Goal: Information Seeking & Learning: Learn about a topic

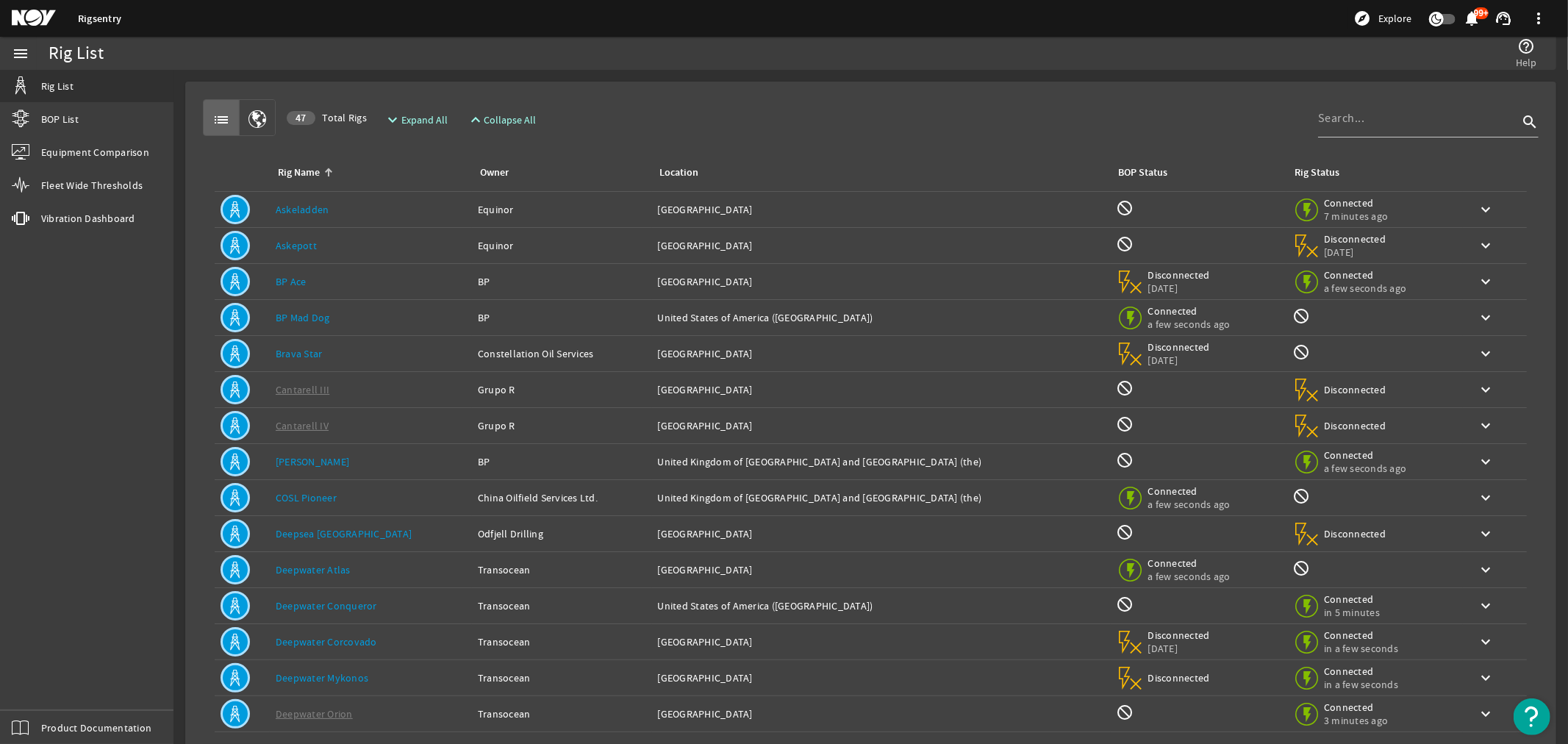
click at [333, 608] on link "Deepwater Conqueror" at bounding box center [327, 606] width 101 height 13
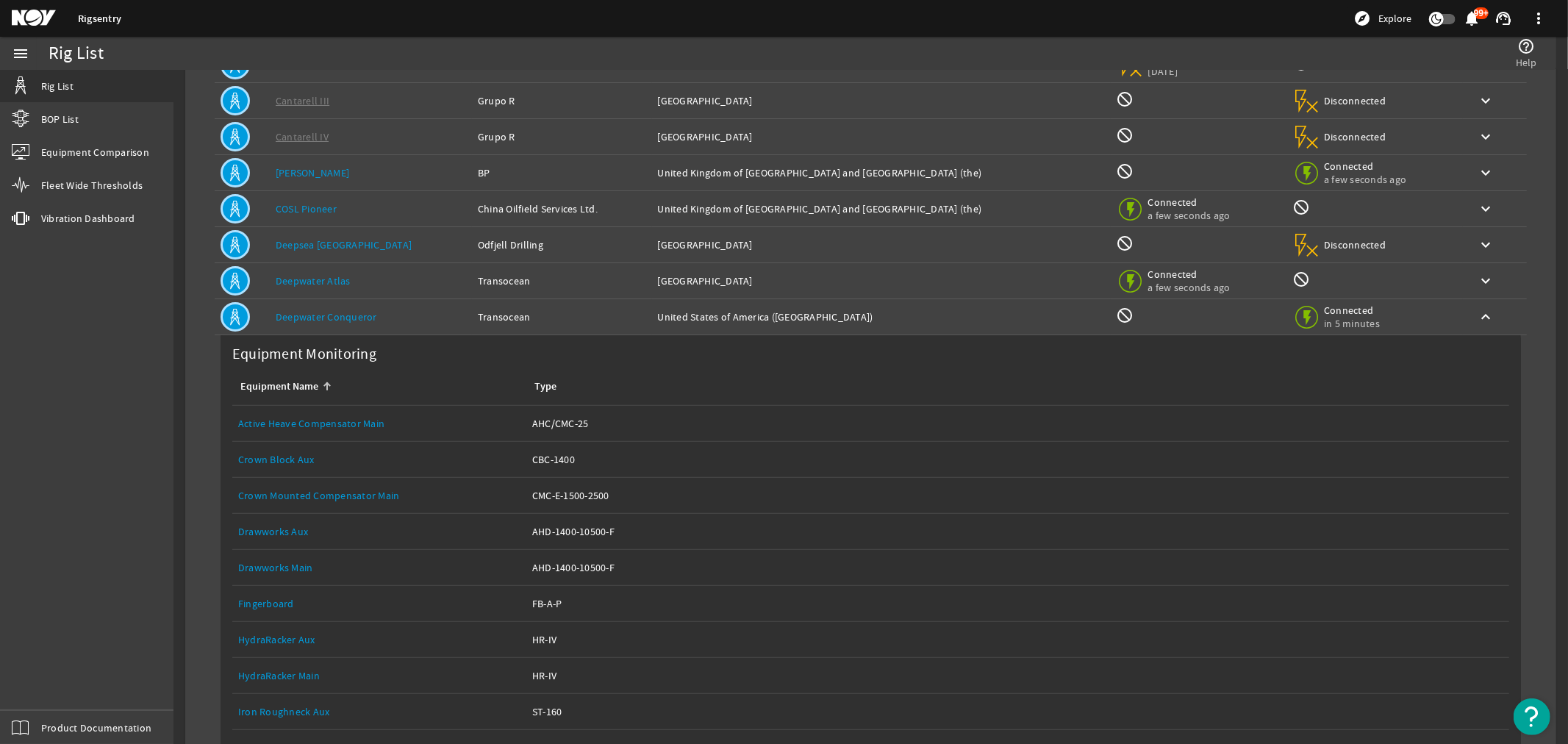
scroll to position [327, 0]
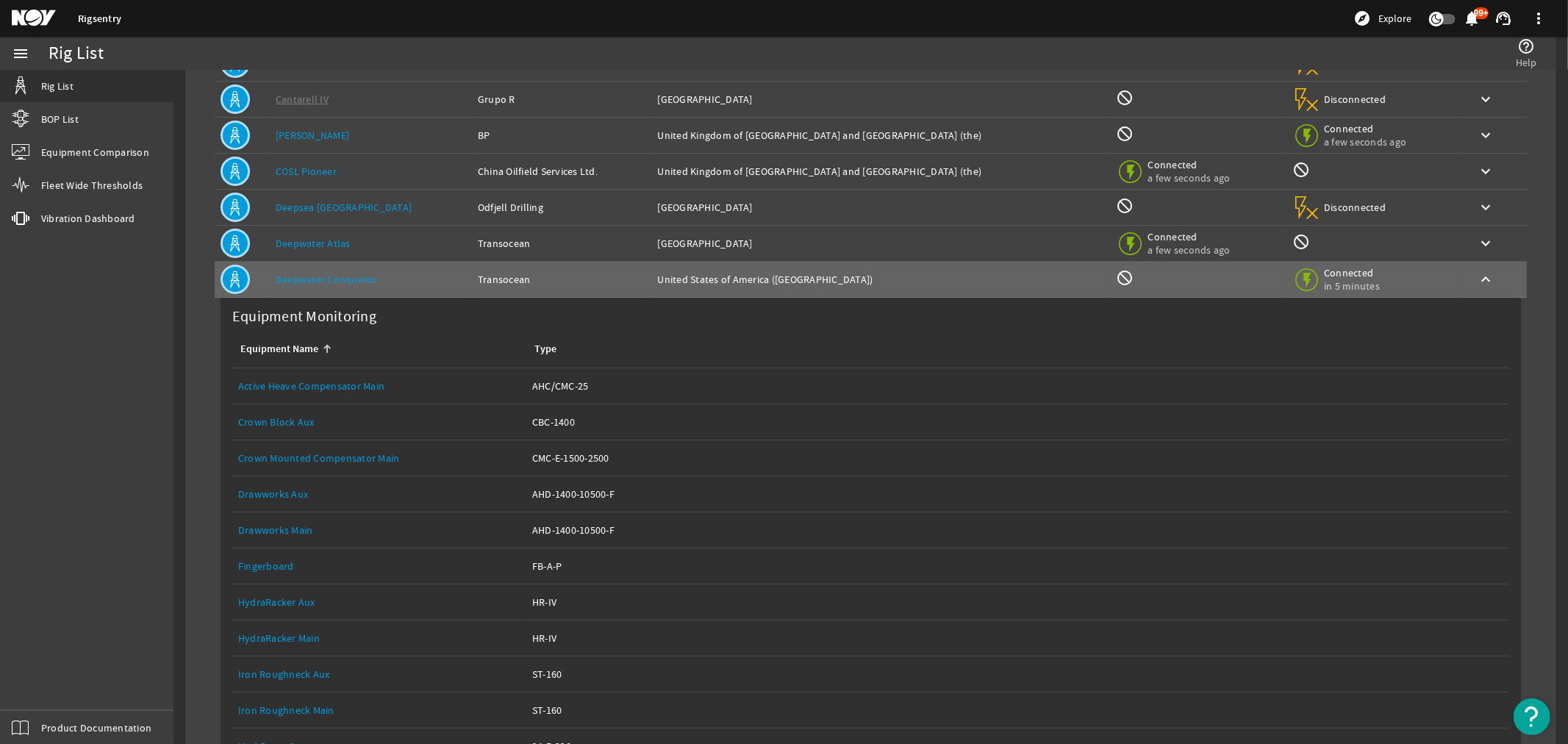
click at [283, 531] on link "Drawworks Main" at bounding box center [276, 531] width 75 height 13
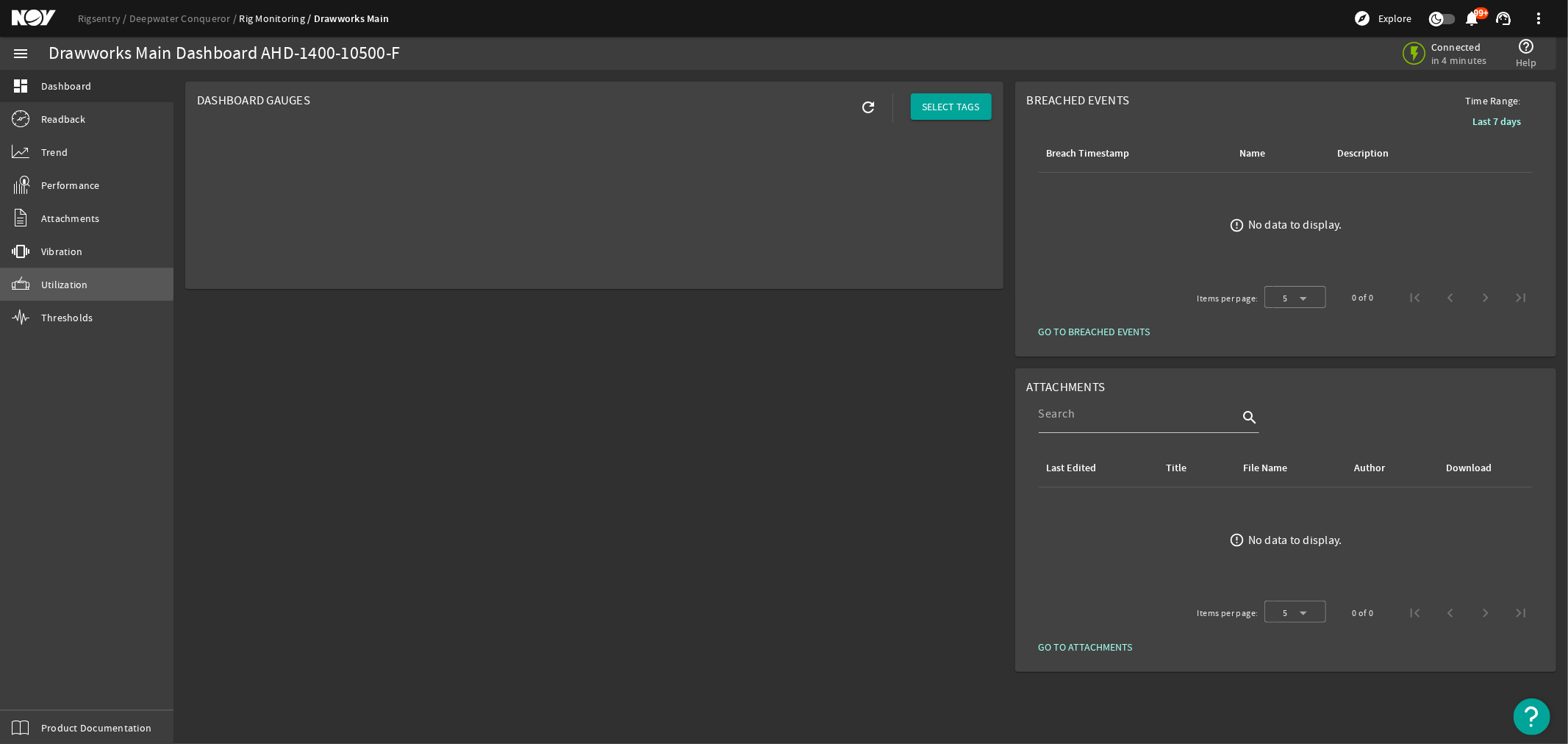
click at [53, 280] on span "Utilization" at bounding box center [65, 285] width 47 height 15
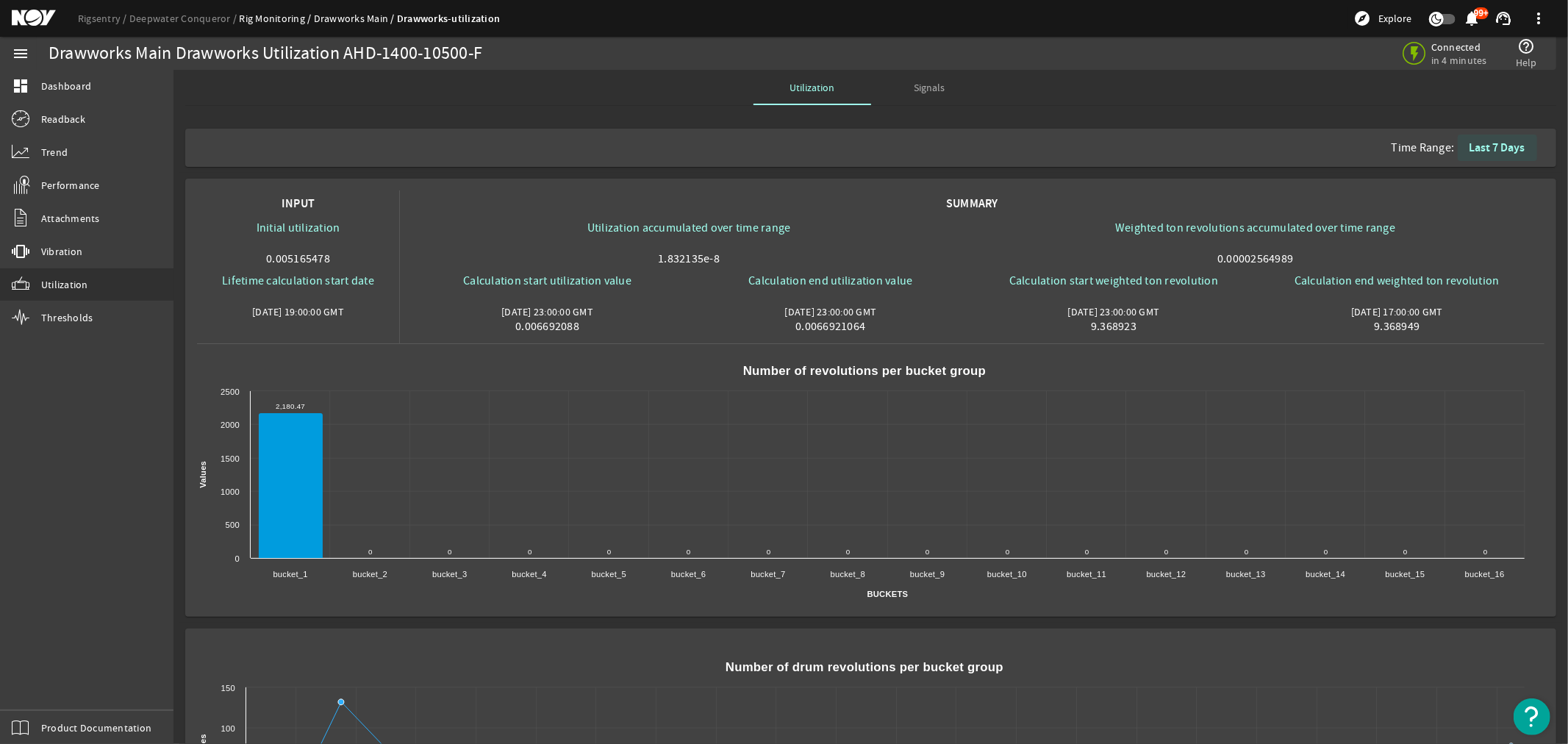
click at [1479, 148] on b "Last 7 Days" at bounding box center [1498, 147] width 56 height 15
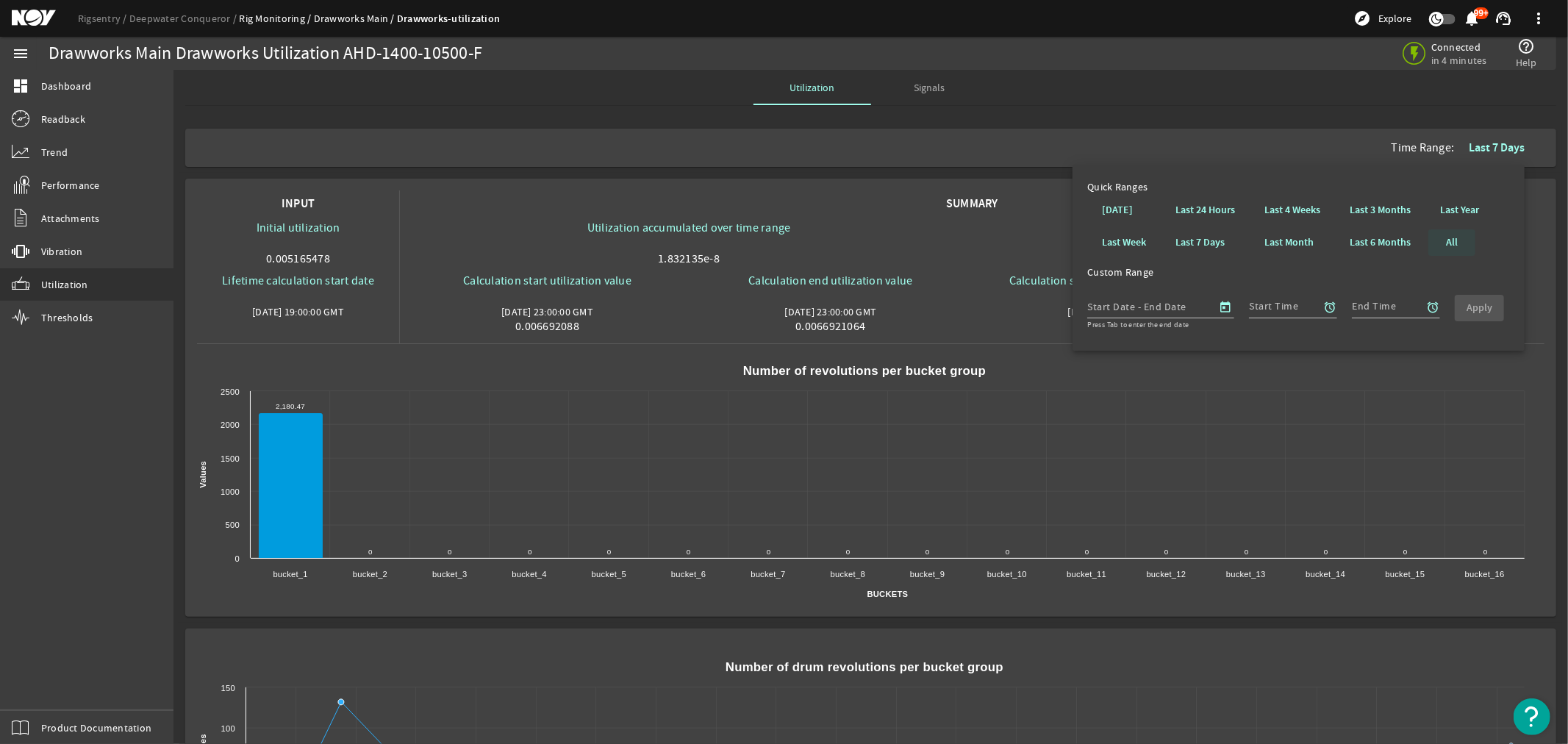
click at [1453, 236] on b "All" at bounding box center [1452, 243] width 12 height 15
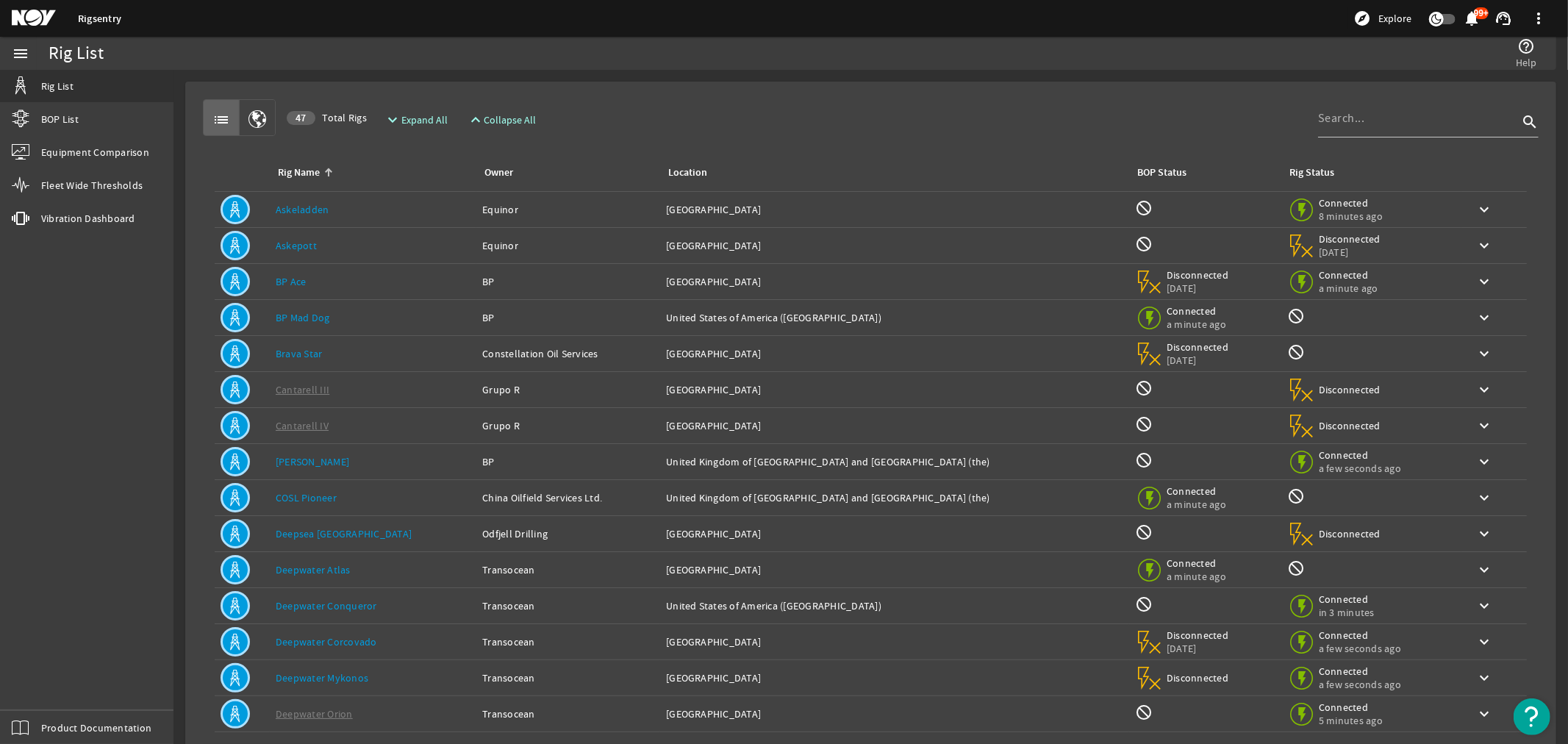
click at [329, 609] on link "Deepwater Conqueror" at bounding box center [327, 606] width 101 height 13
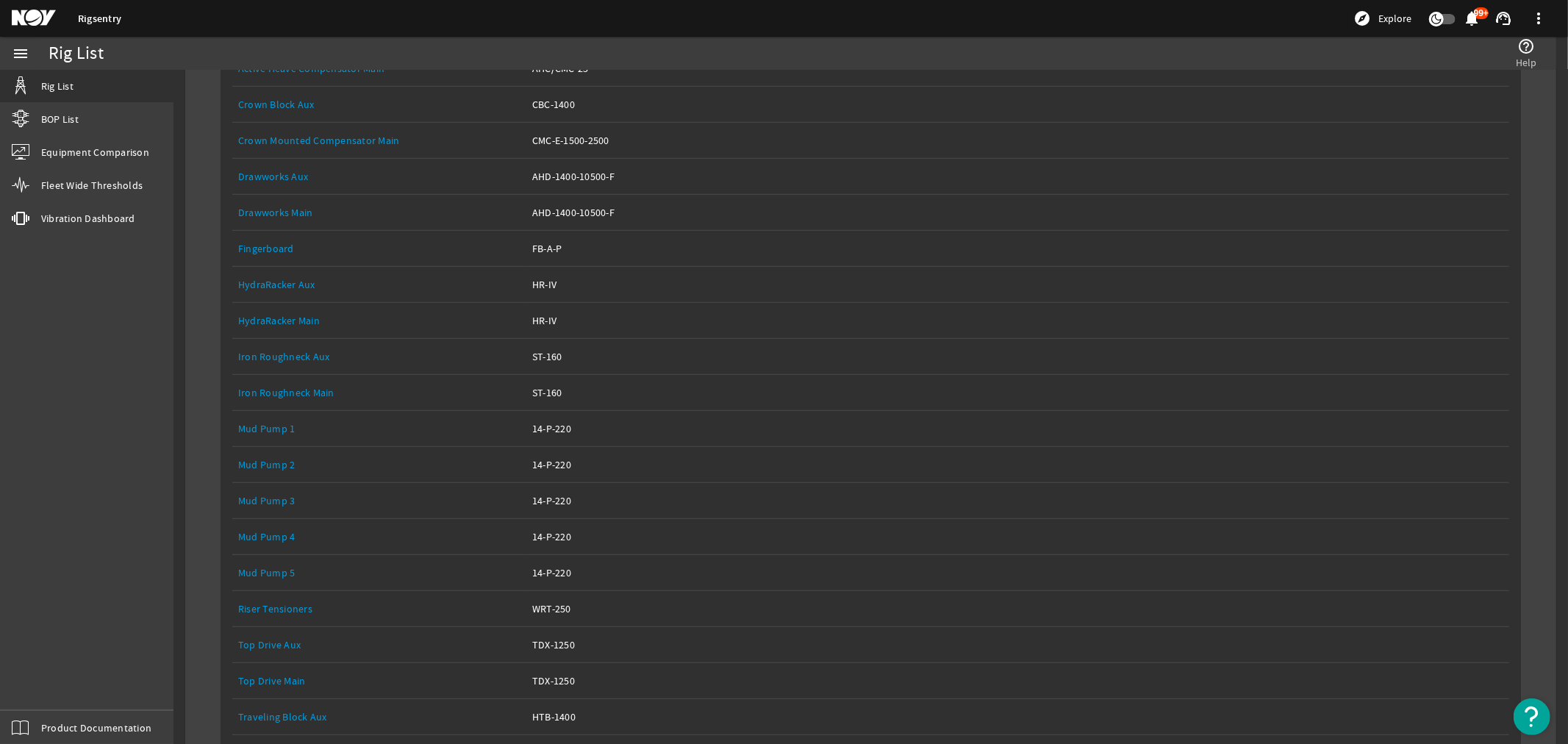
scroll to position [736, 0]
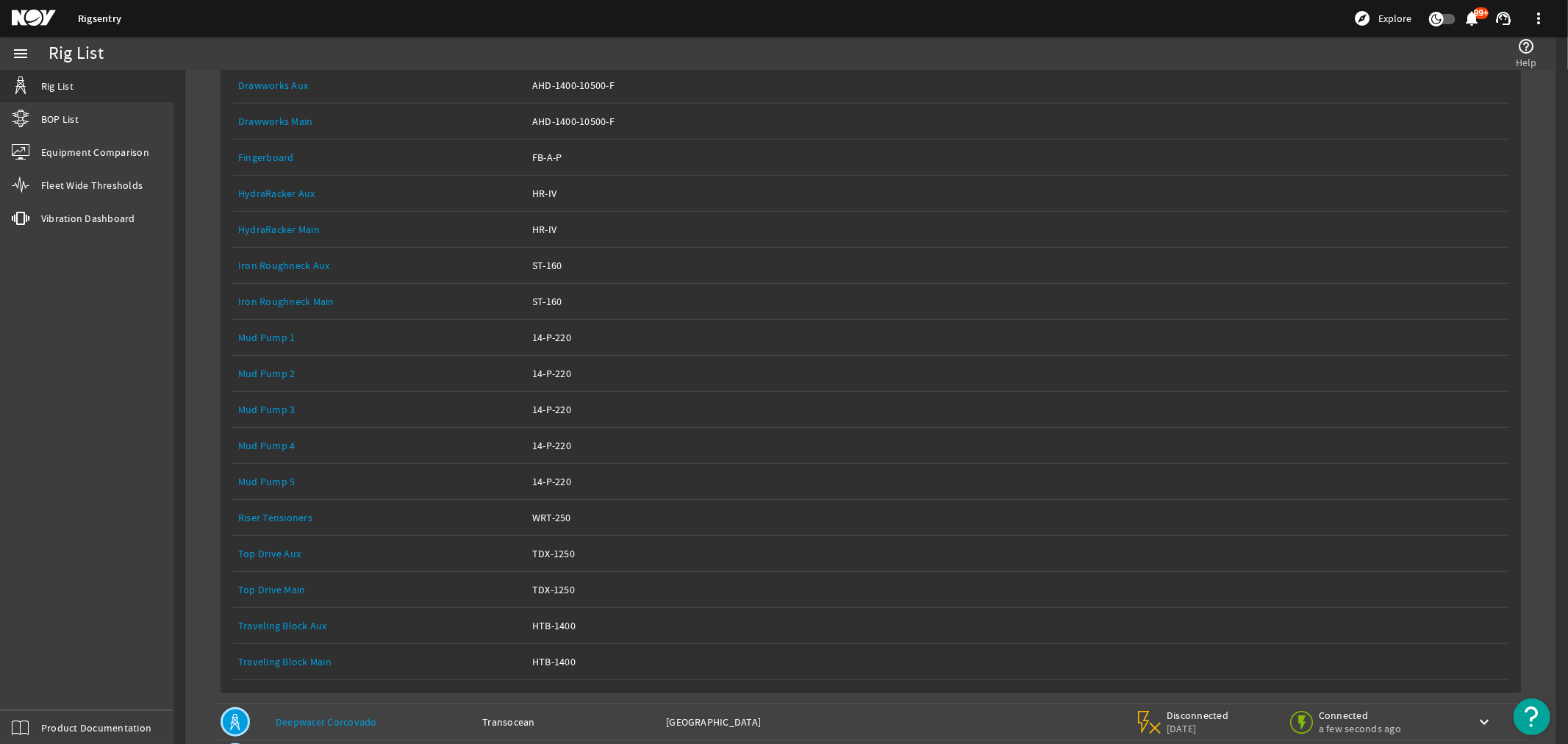
click at [269, 590] on link "Top Drive Main" at bounding box center [272, 590] width 68 height 13
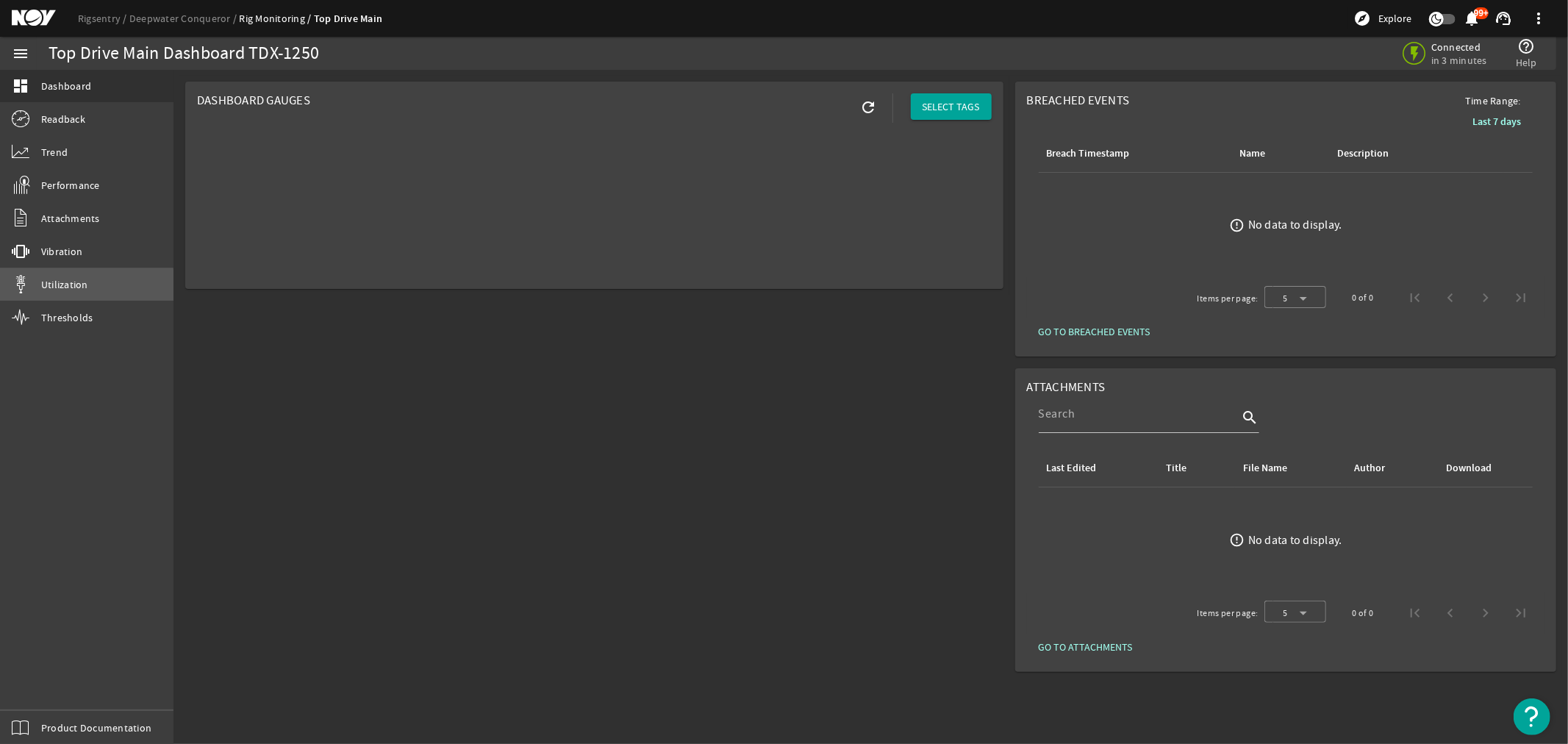
click at [57, 287] on span "Utilization" at bounding box center [65, 285] width 47 height 15
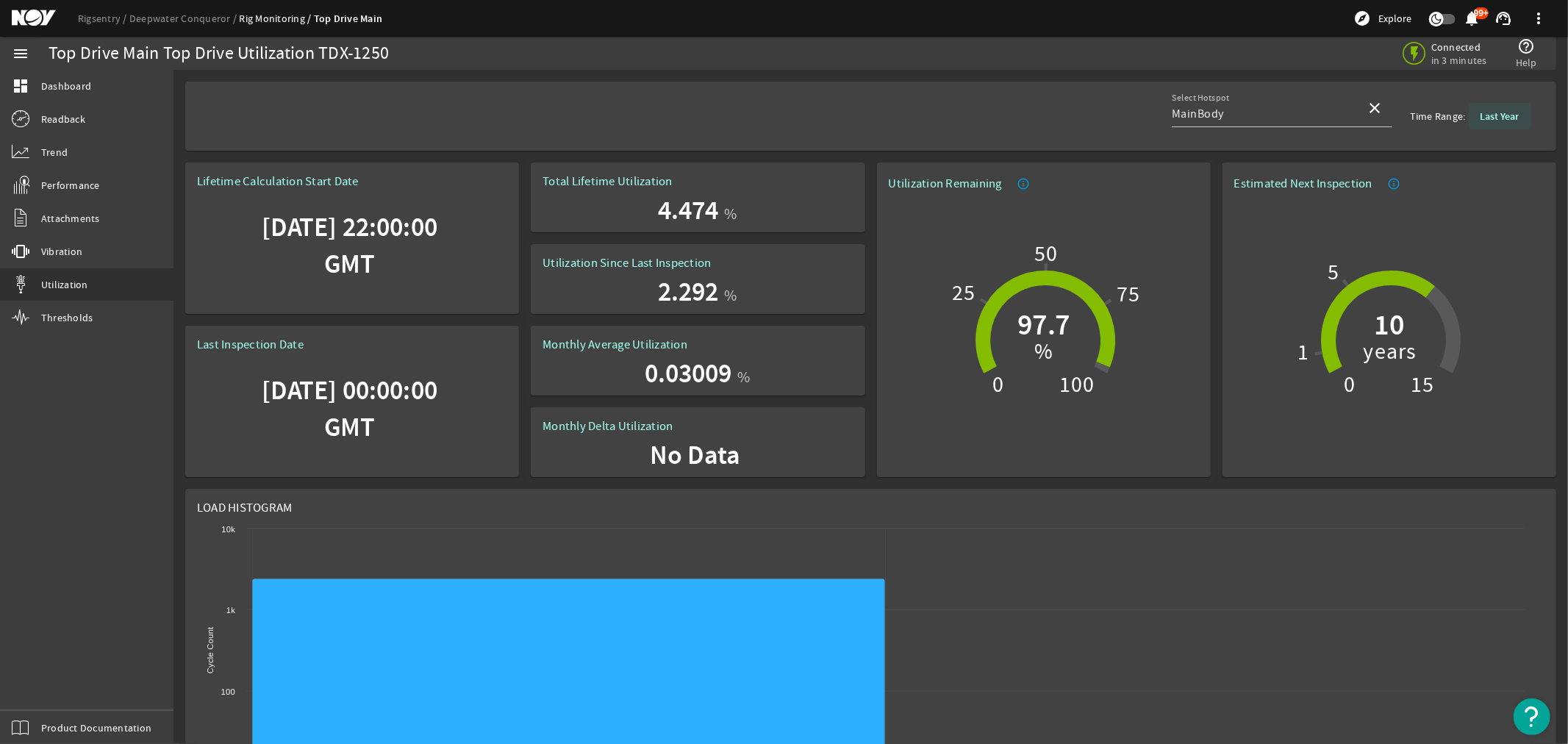
click at [1489, 111] on b "Last Year" at bounding box center [1500, 116] width 39 height 14
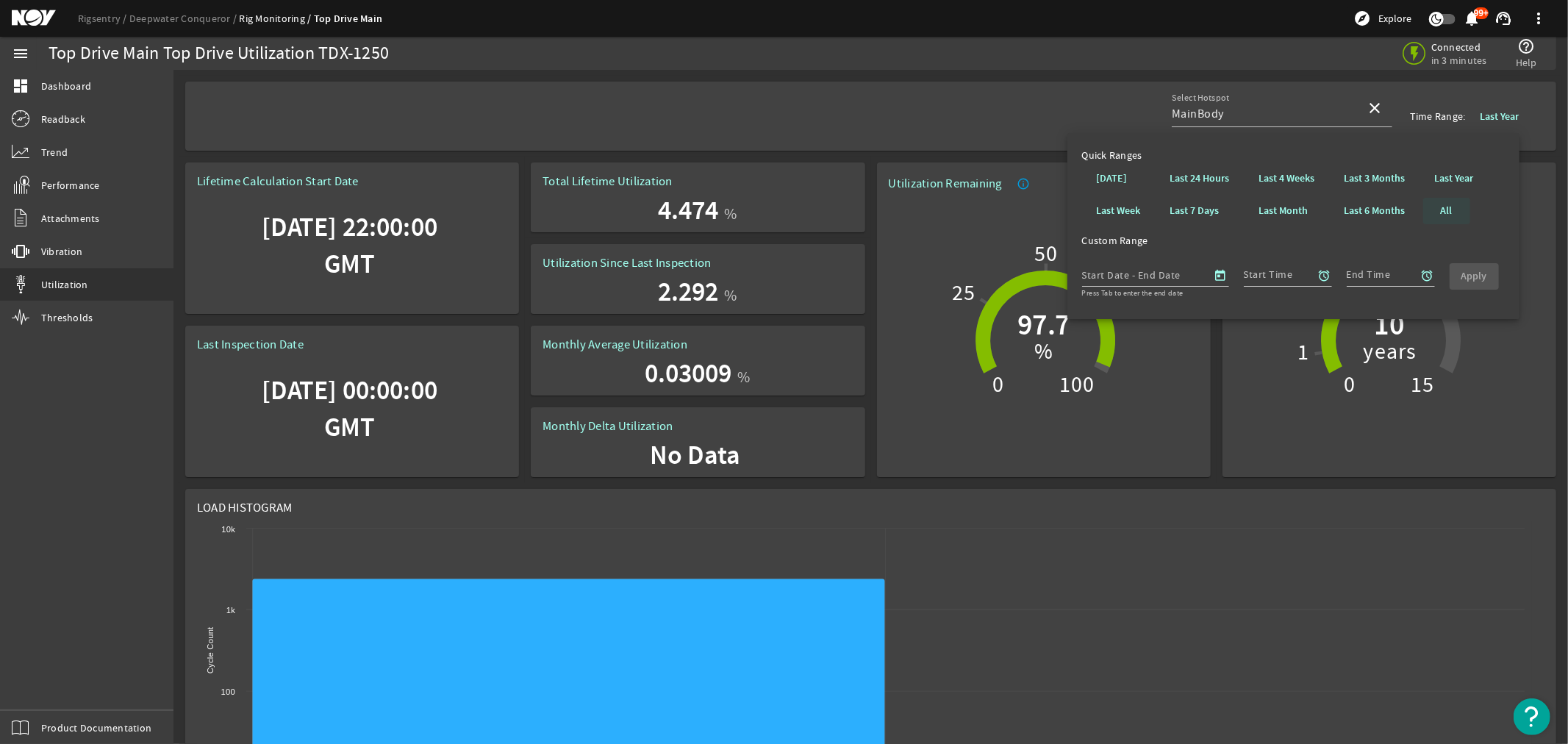
click at [1445, 209] on b "All" at bounding box center [1447, 211] width 12 height 15
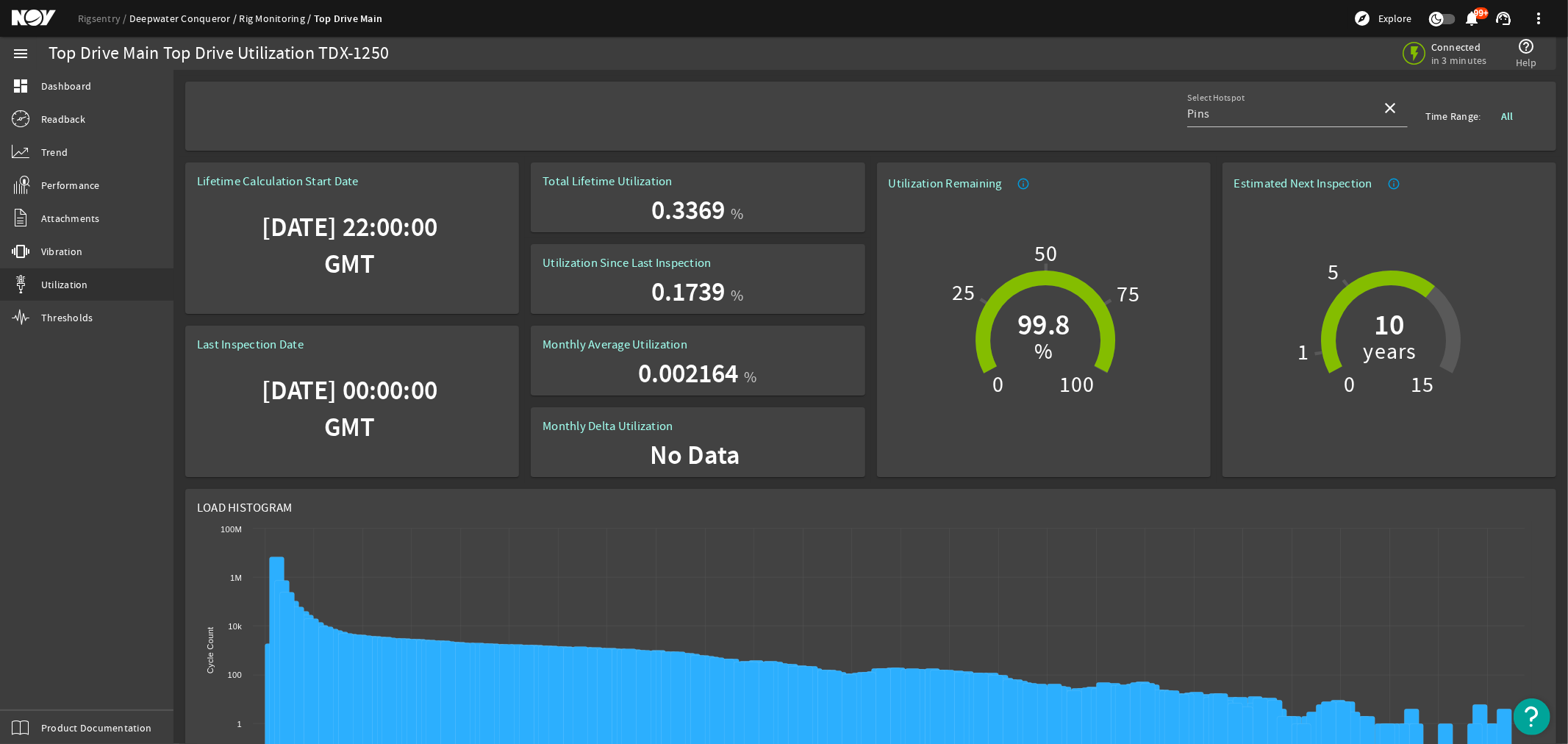
click at [177, 15] on link "Deepwater Conqueror" at bounding box center [184, 19] width 110 height 13
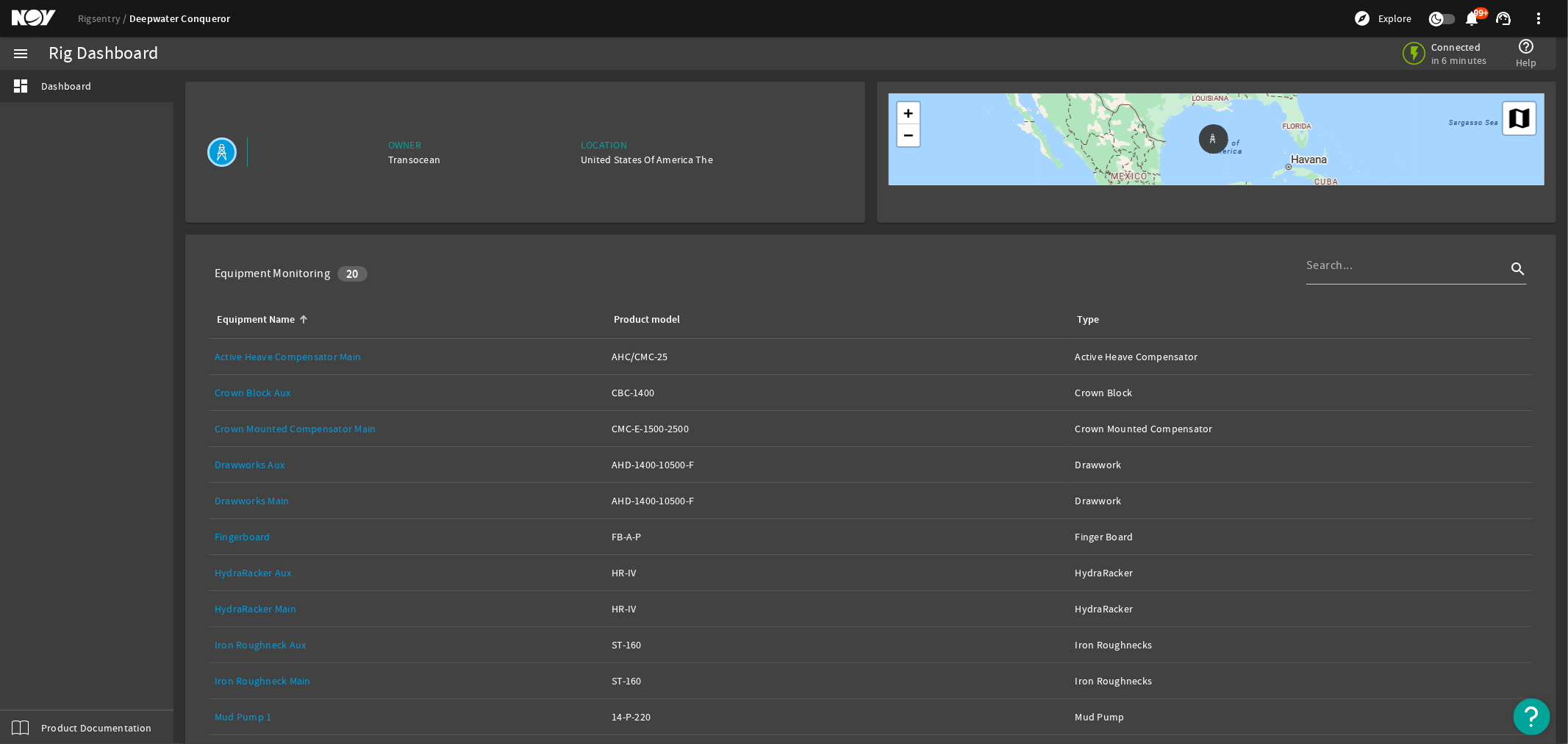
click at [267, 388] on link "Crown Block Aux" at bounding box center [253, 393] width 76 height 13
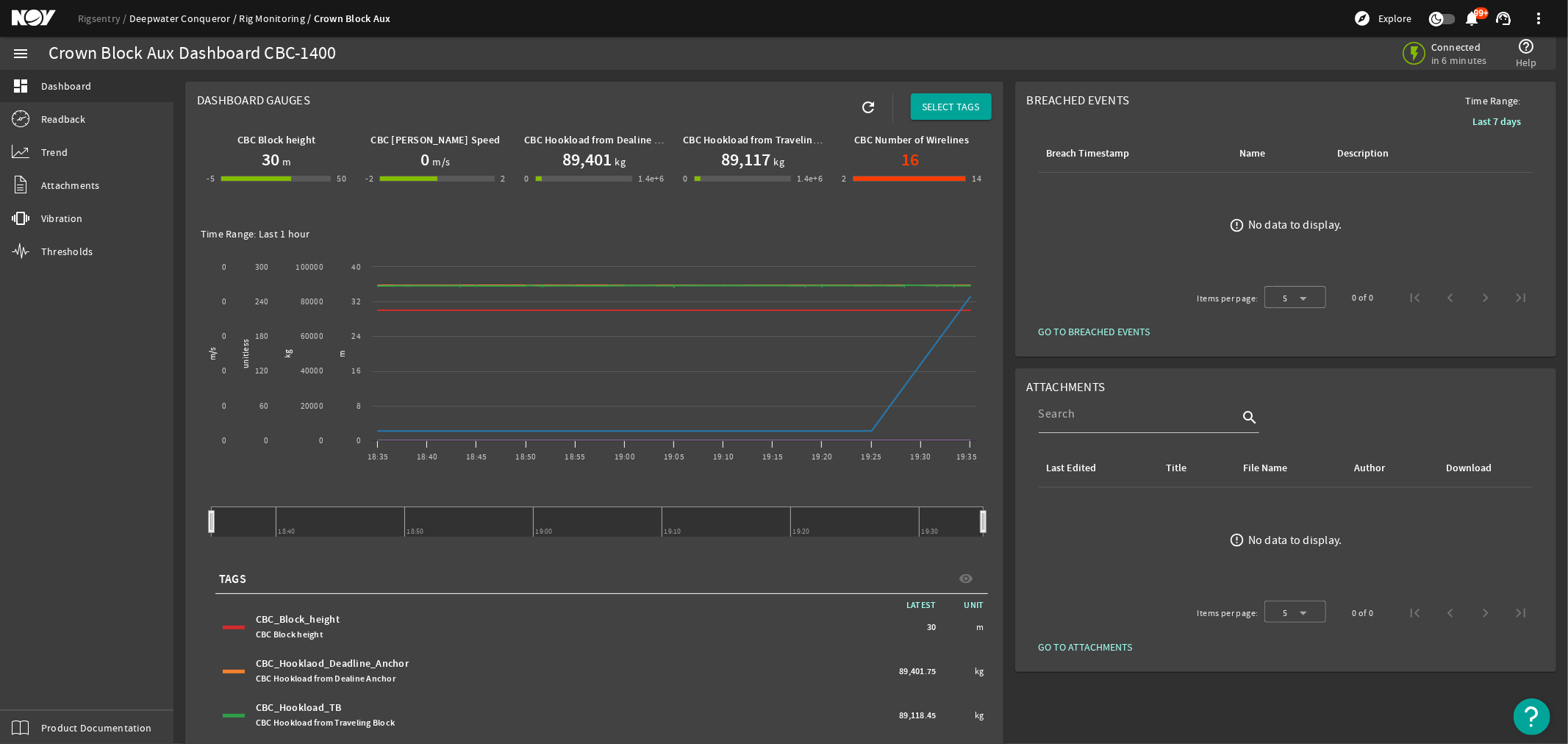
click at [206, 19] on link "Deepwater Conqueror" at bounding box center [184, 19] width 110 height 13
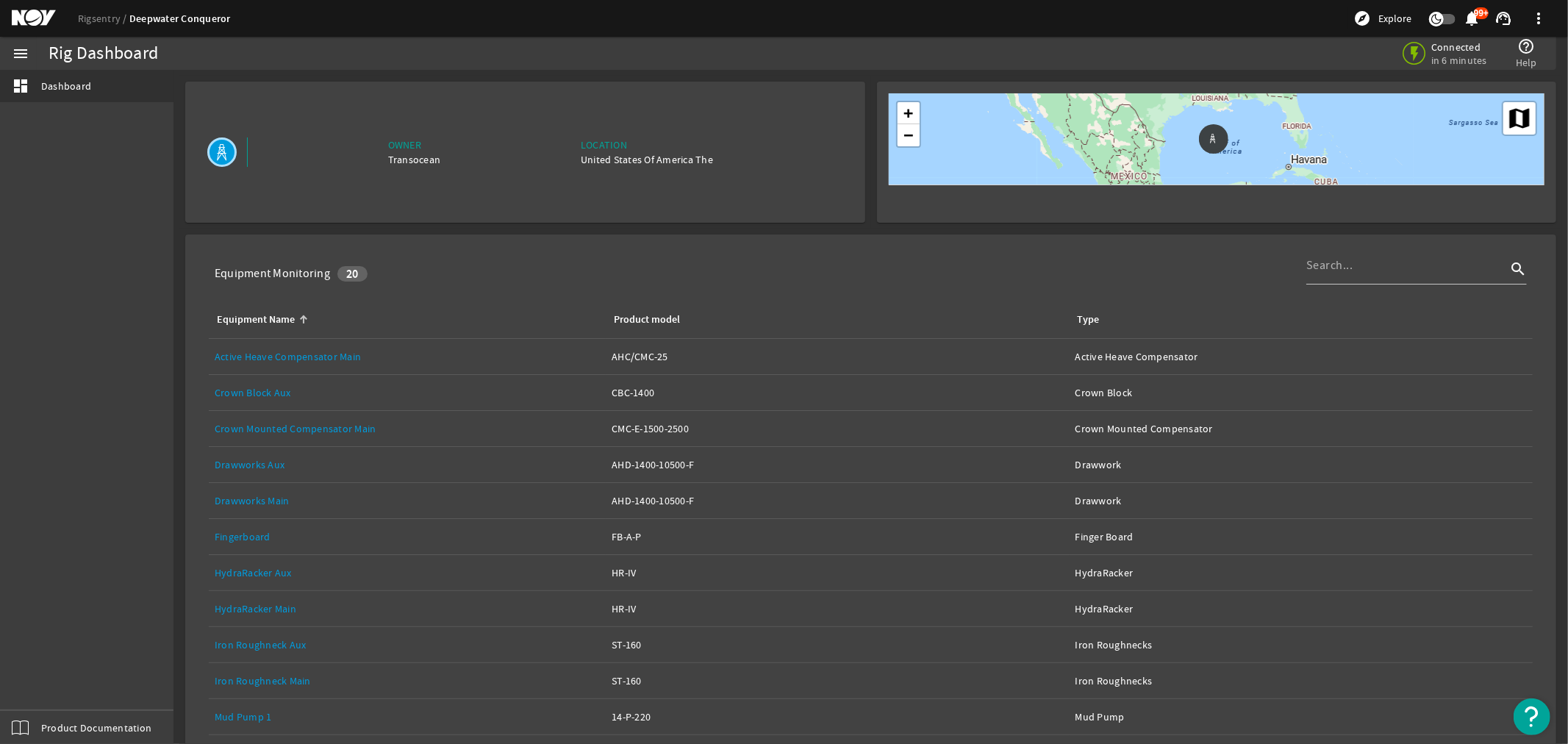
click at [297, 426] on link "Crown Mounted Compensator Main" at bounding box center [296, 428] width 161 height 13
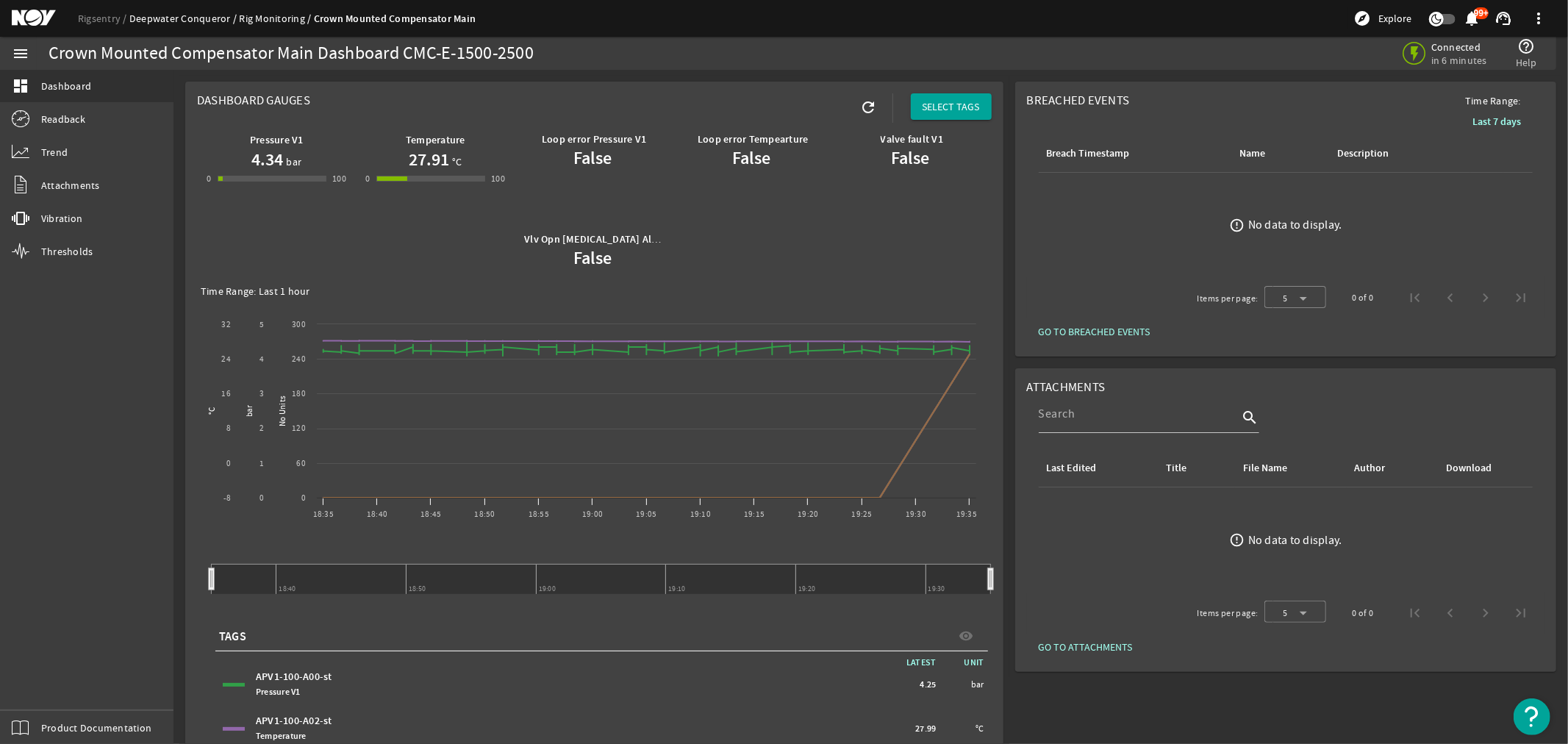
click at [197, 19] on link "Deepwater Conqueror" at bounding box center [184, 19] width 110 height 13
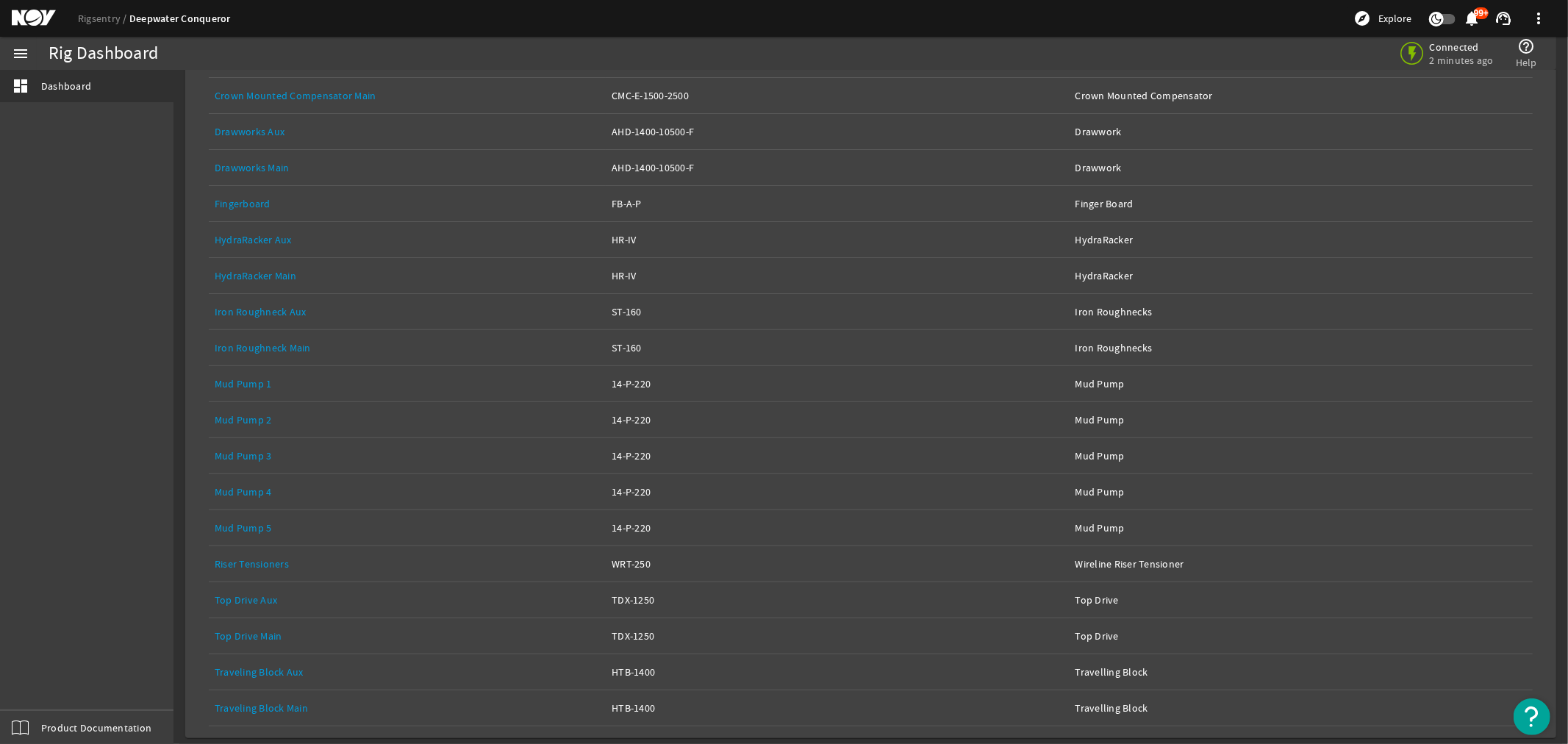
scroll to position [333, 0]
click at [254, 633] on link "Top Drive Main" at bounding box center [249, 636] width 68 height 13
